Goal: Transaction & Acquisition: Purchase product/service

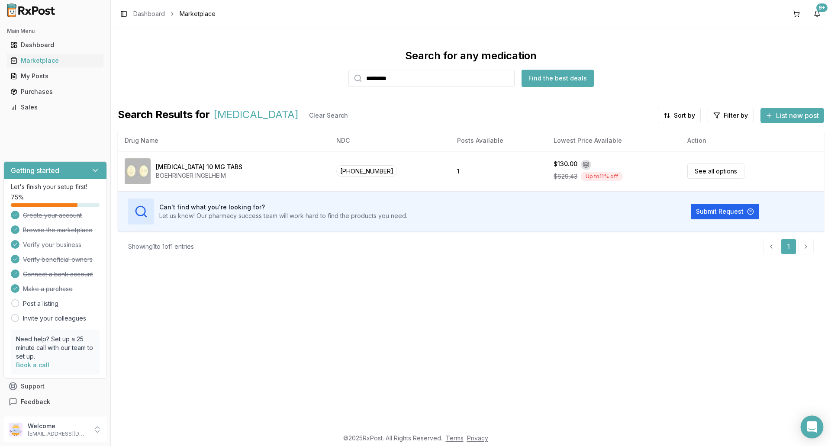
click at [811, 430] on icon "Open Intercom Messenger" at bounding box center [811, 426] width 10 height 11
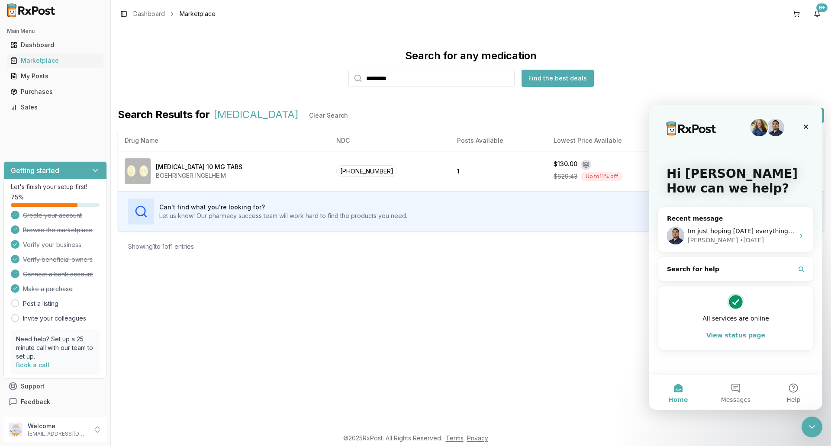
click at [548, 77] on button "Find the best deals" at bounding box center [557, 78] width 72 height 17
click at [432, 78] on input "*********" at bounding box center [431, 78] width 166 height 17
type input "**********"
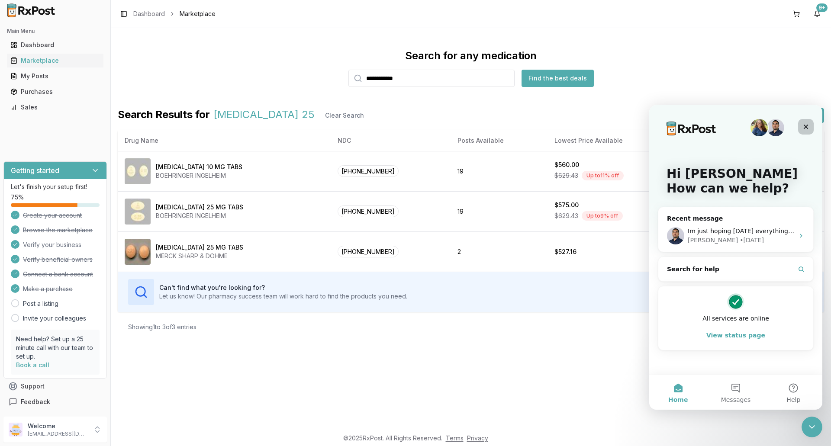
click at [807, 127] on icon "Close" at bounding box center [805, 126] width 7 height 7
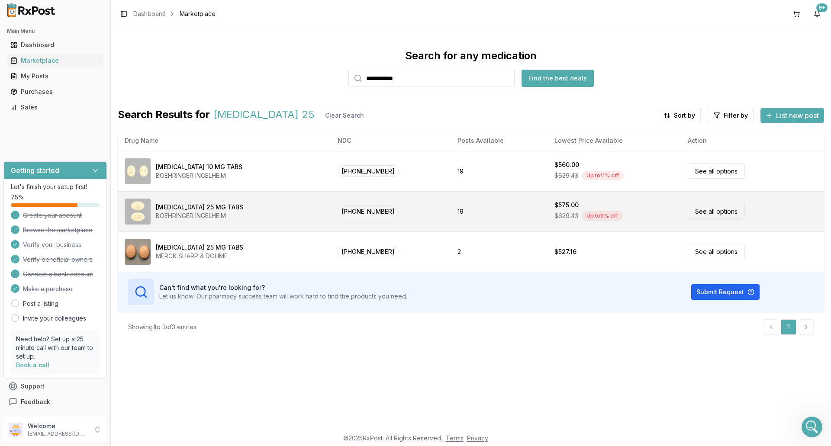
click at [711, 212] on link "See all options" at bounding box center [715, 211] width 57 height 15
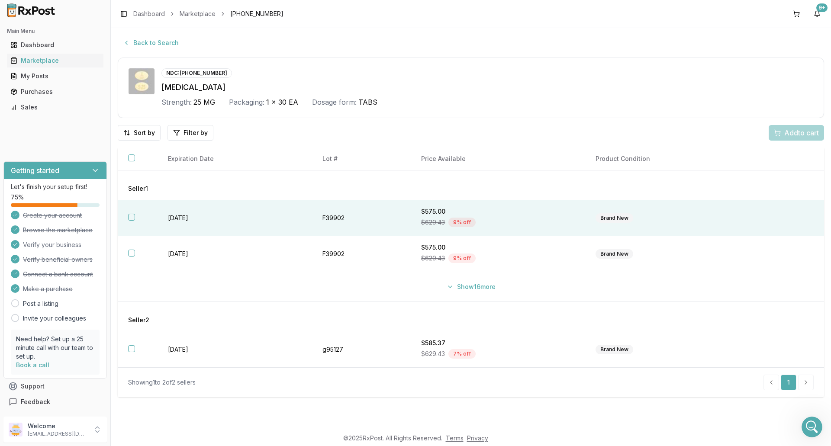
click at [132, 220] on button "button" at bounding box center [131, 217] width 7 height 7
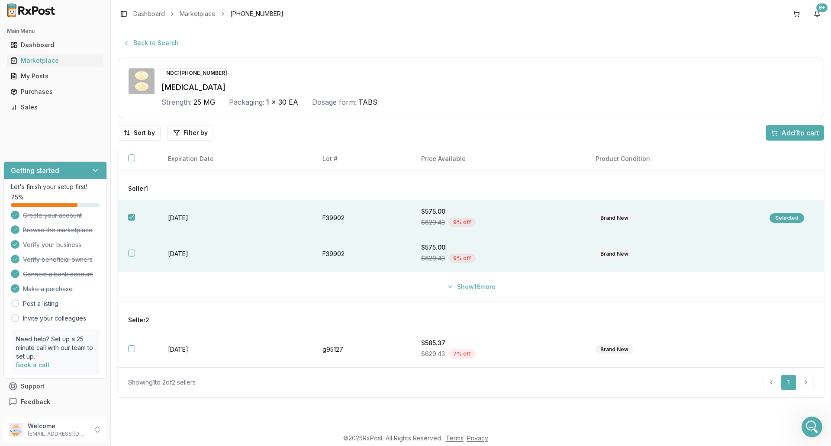
click at [130, 253] on button "button" at bounding box center [131, 253] width 7 height 7
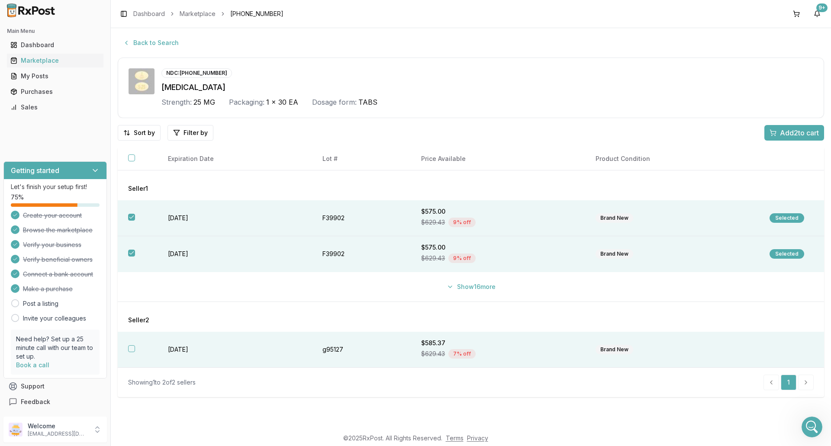
click at [132, 346] on button "button" at bounding box center [131, 348] width 7 height 7
click at [804, 386] on li "pagination" at bounding box center [806, 383] width 16 height 16
click at [805, 382] on li "pagination" at bounding box center [806, 383] width 16 height 16
click at [802, 132] on span "Add 3 to cart" at bounding box center [799, 133] width 39 height 10
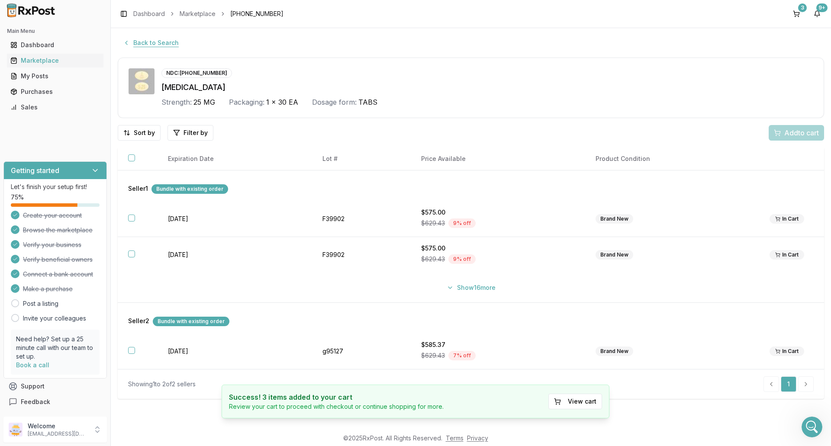
click at [125, 41] on button "Back to Search" at bounding box center [151, 43] width 66 height 16
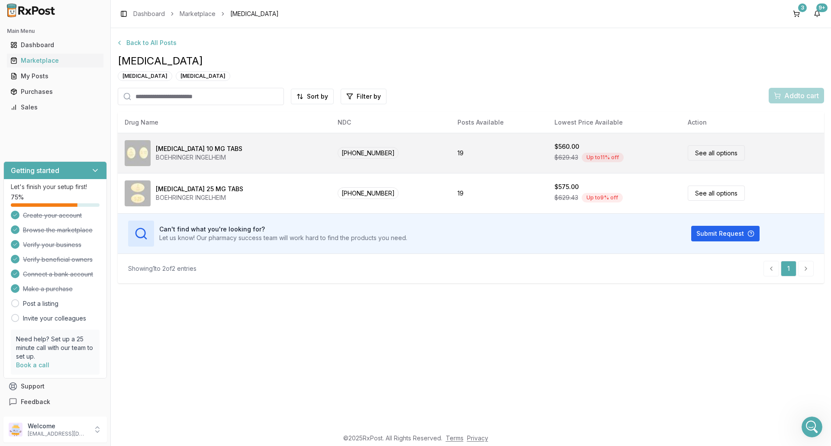
click at [723, 154] on link "See all options" at bounding box center [715, 152] width 57 height 15
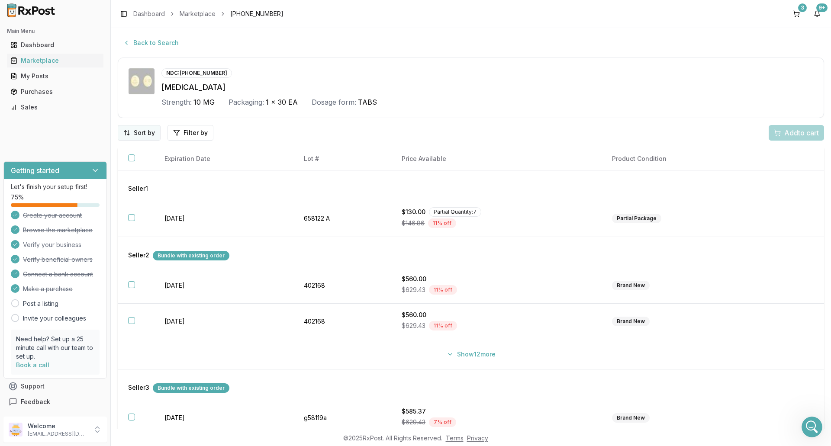
click at [152, 132] on html "Main Menu Dashboard Marketplace My Posts Purchases Sales Getting started Let's …" at bounding box center [415, 223] width 831 height 446
click at [133, 163] on div "Price (Low to High)" at bounding box center [117, 165] width 82 height 14
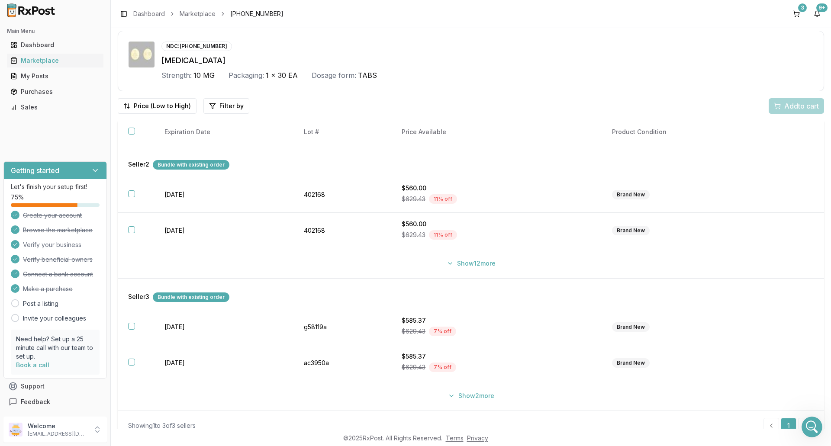
scroll to position [38, 0]
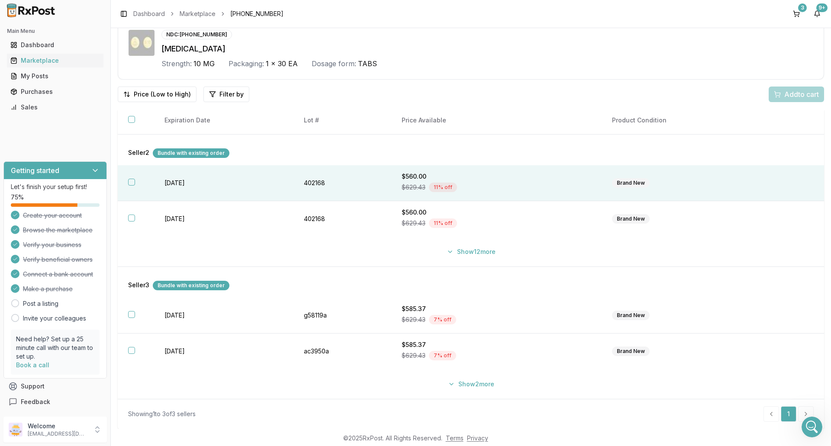
click at [132, 183] on button "button" at bounding box center [131, 182] width 7 height 7
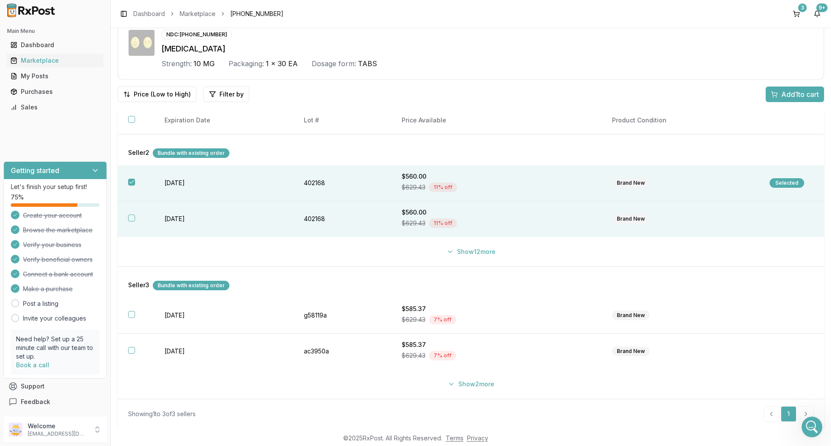
click at [131, 220] on button "button" at bounding box center [131, 218] width 7 height 7
click at [793, 90] on span "Add 2 to cart" at bounding box center [799, 94] width 39 height 10
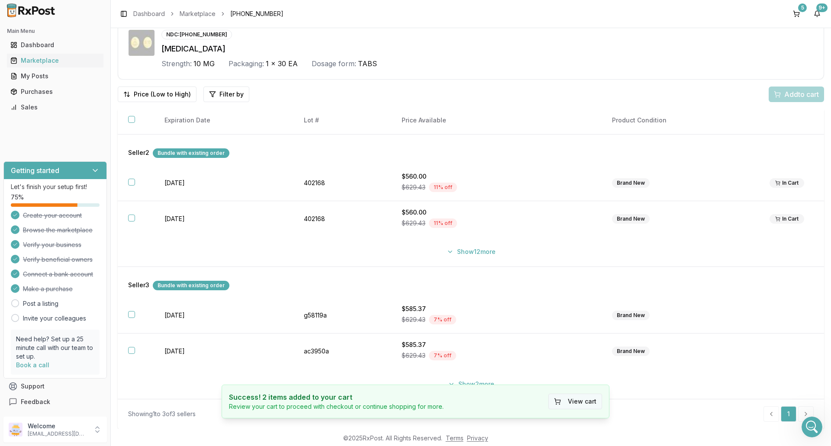
click at [582, 403] on button "View cart" at bounding box center [575, 402] width 54 height 16
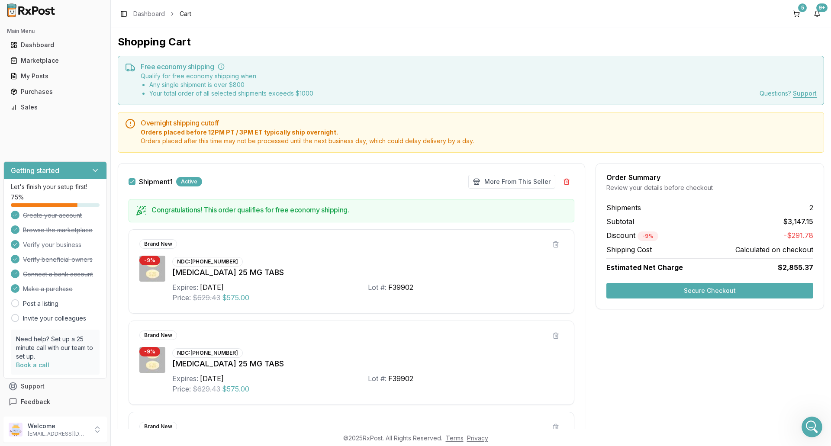
click at [703, 291] on button "Secure Checkout" at bounding box center [709, 291] width 207 height 16
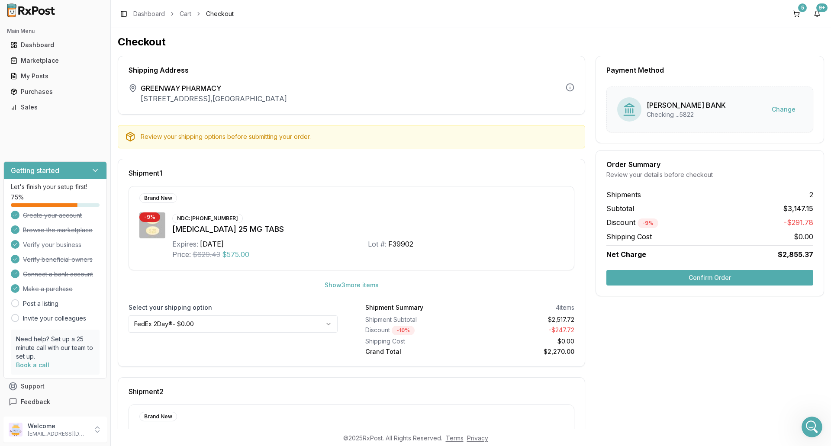
click at [711, 279] on button "Confirm Order" at bounding box center [709, 278] width 207 height 16
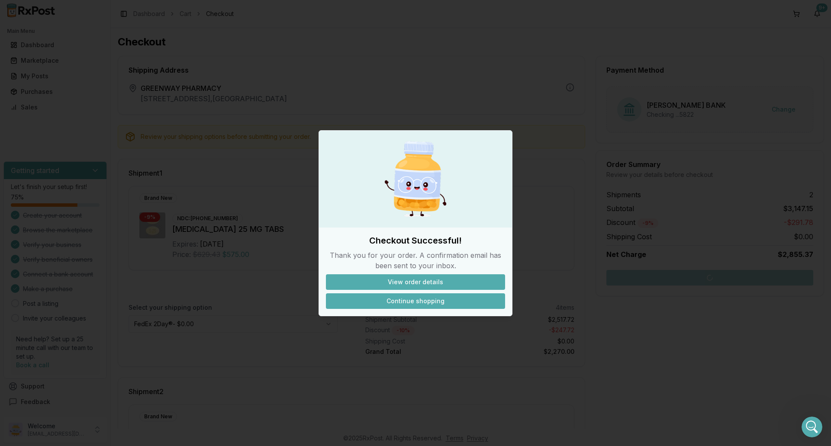
click at [441, 302] on button "Continue shopping" at bounding box center [415, 301] width 179 height 16
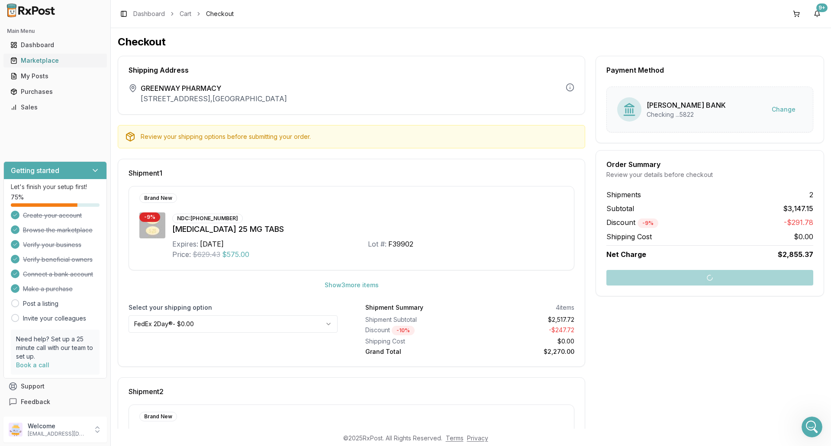
click at [50, 60] on div "Marketplace" at bounding box center [55, 60] width 90 height 9
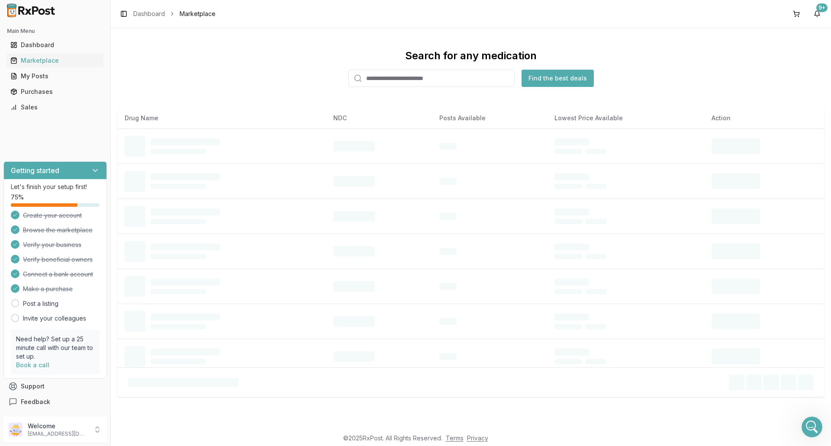
click at [388, 80] on input "search" at bounding box center [431, 78] width 166 height 17
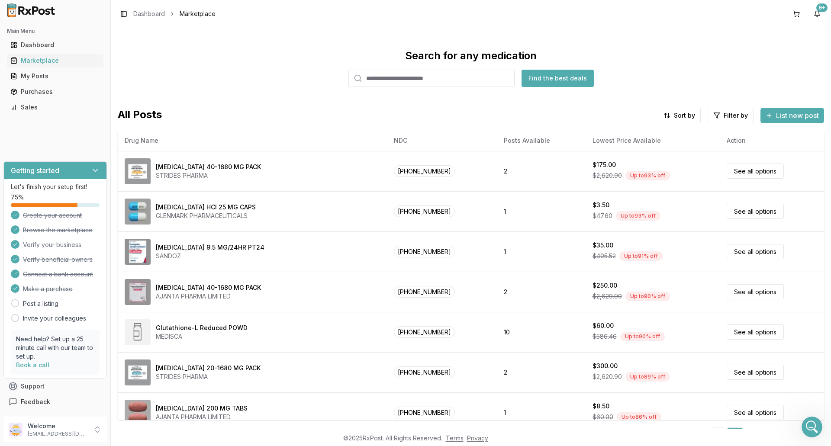
click at [391, 78] on input "search" at bounding box center [431, 78] width 166 height 17
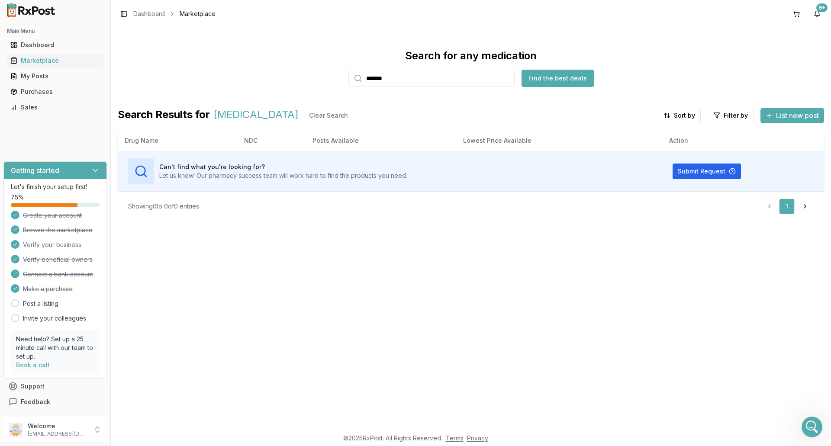
drag, startPoint x: 400, startPoint y: 75, endPoint x: 333, endPoint y: 89, distance: 68.8
click at [333, 89] on div "Search for any medication ******* Find the best deals Search Results for [MEDIC…" at bounding box center [471, 135] width 706 height 172
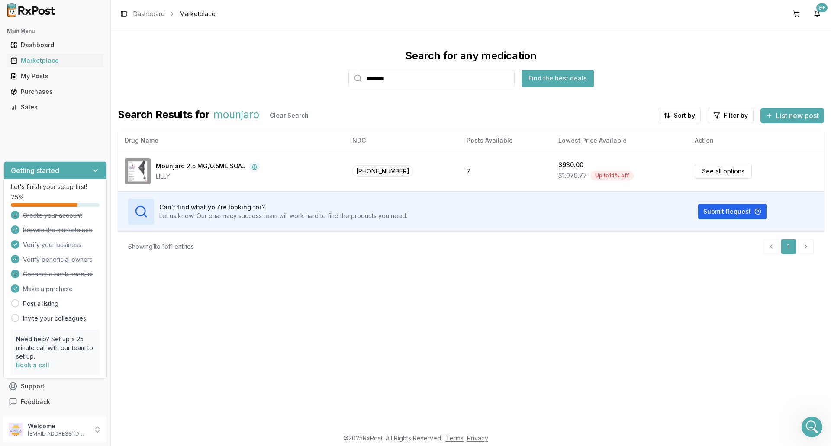
drag, startPoint x: 407, startPoint y: 81, endPoint x: 303, endPoint y: 93, distance: 105.0
click at [324, 86] on div "Search for any medication ******** Find the best deals" at bounding box center [471, 68] width 706 height 38
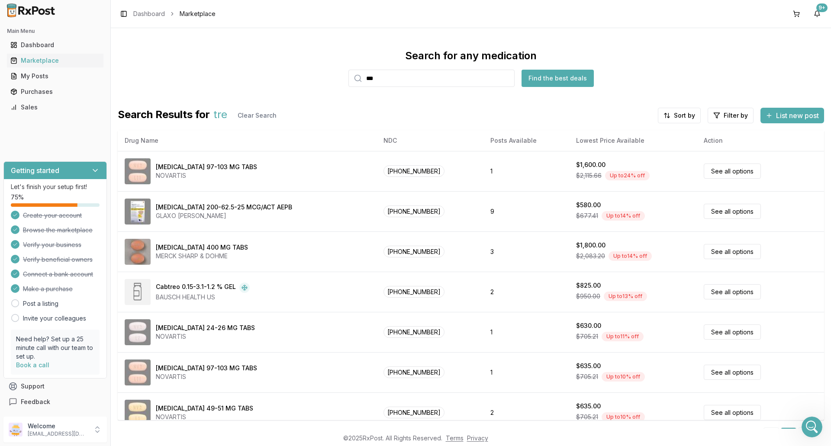
drag, startPoint x: 377, startPoint y: 76, endPoint x: 343, endPoint y: 92, distance: 37.3
click at [343, 92] on div "Search for any medication *** Find the best deals Search Results for tre Clear …" at bounding box center [471, 239] width 706 height 380
type input "*********"
